Goal: Transaction & Acquisition: Download file/media

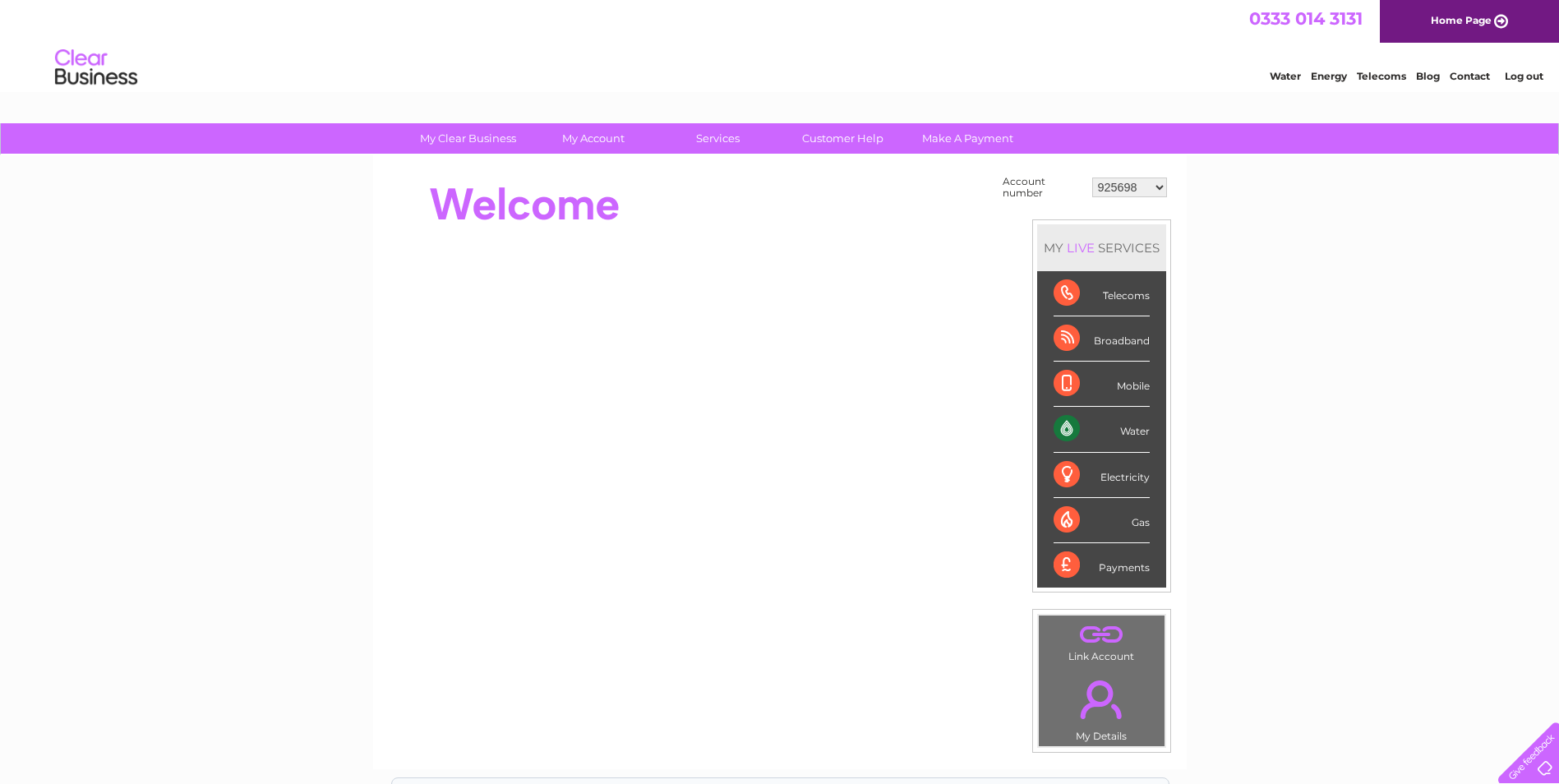
click at [1120, 183] on select "925698 934462 934831 938572 941363 942374 952730 966731 966770 967205 971927 97…" at bounding box center [1129, 187] width 75 height 20
select select "1089701"
click at [1092, 177] on select "925698 934462 934831 938572 941363 942374 952730 966731 966770 967205 971927 97…" at bounding box center [1129, 187] width 75 height 20
click at [1243, 413] on div "My Clear Business Login Details My Details My Preferences Link Account My Accou…" at bounding box center [779, 586] width 1559 height 927
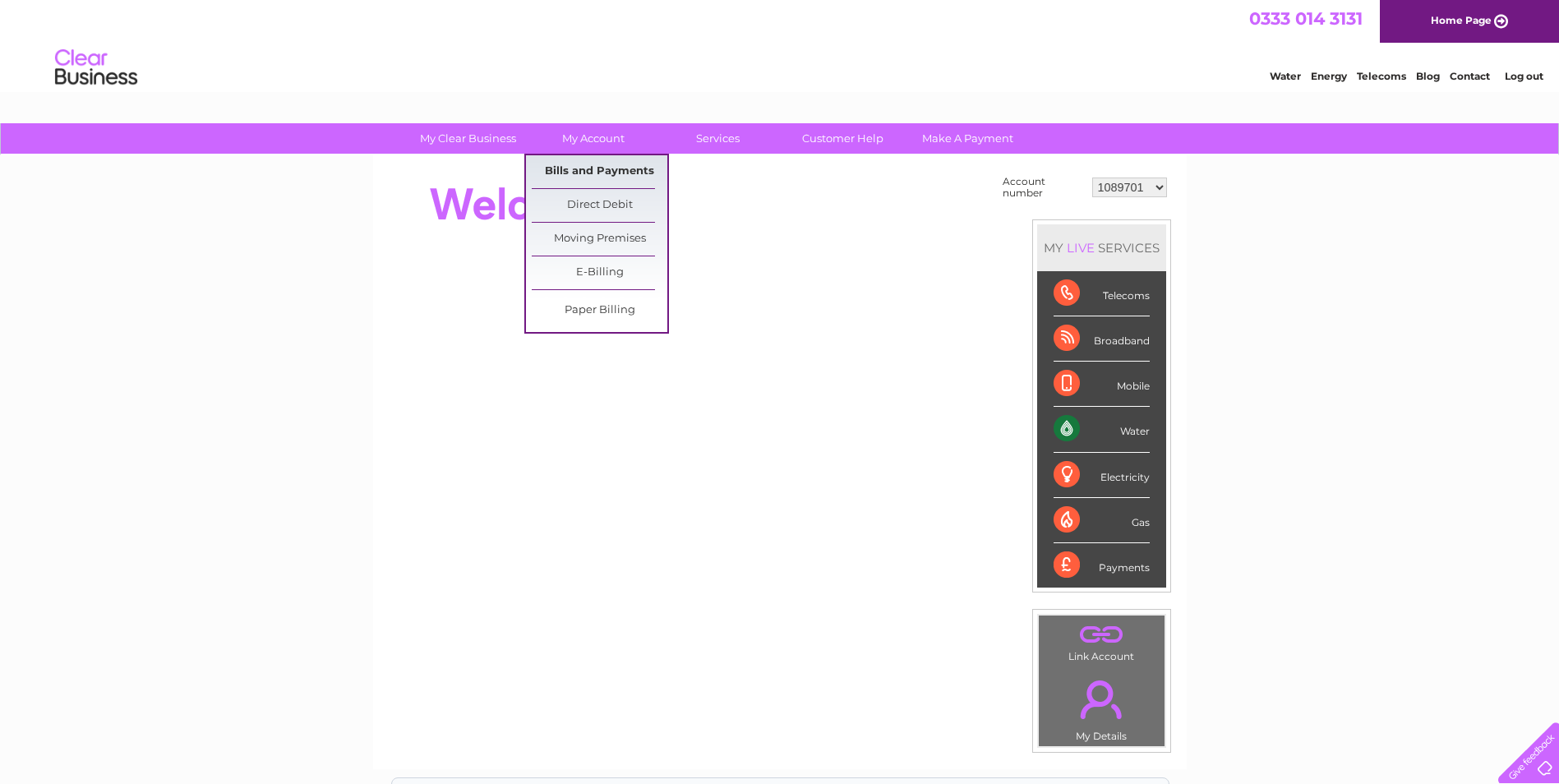
click at [597, 176] on link "Bills and Payments" at bounding box center [600, 171] width 135 height 33
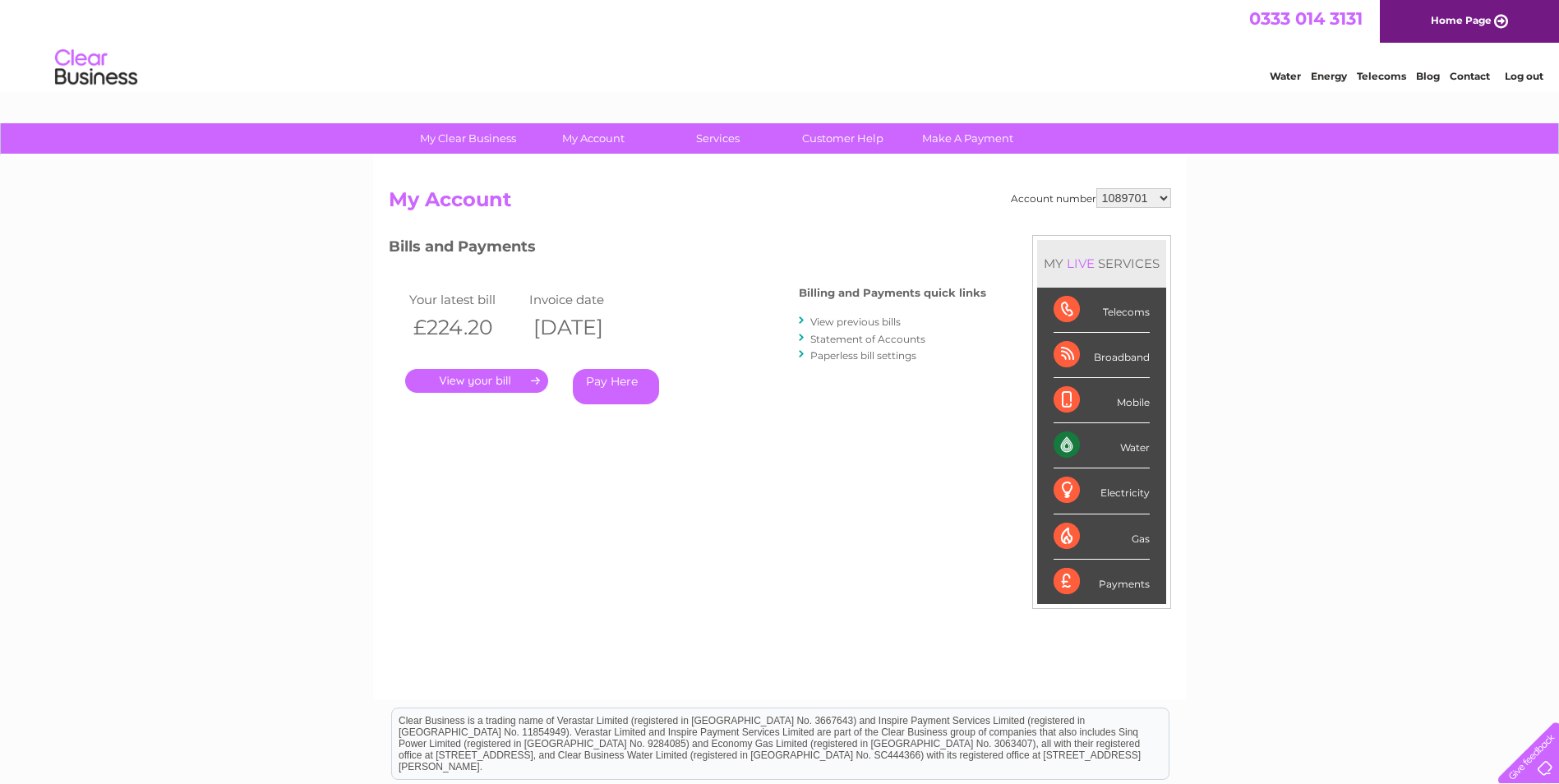
click at [877, 322] on link "View previous bills" at bounding box center [855, 322] width 90 height 12
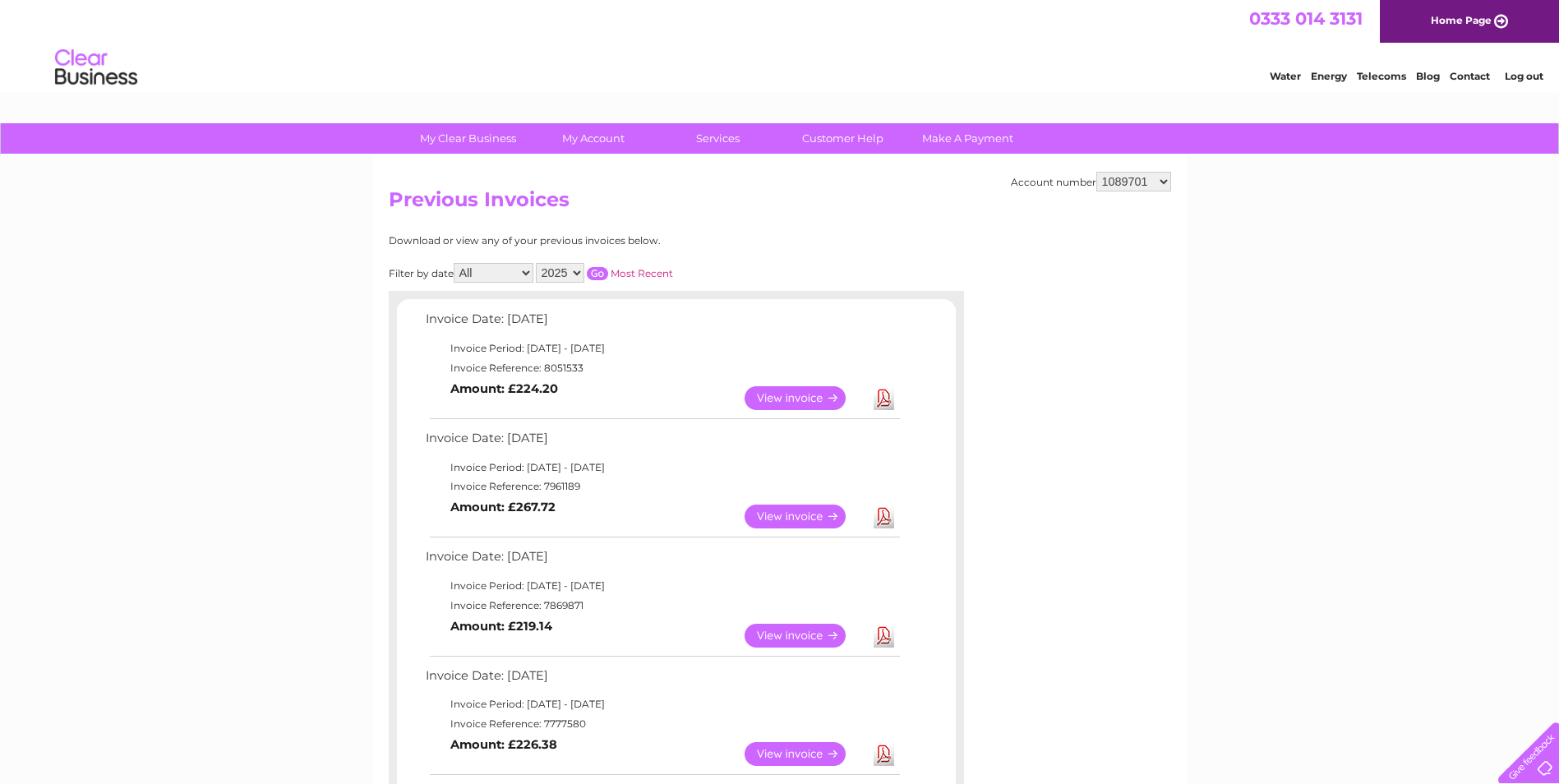
click at [886, 520] on link "Download" at bounding box center [883, 516] width 21 height 24
click at [881, 402] on link "Download" at bounding box center [883, 397] width 21 height 24
